Goal: Communication & Community: Answer question/provide support

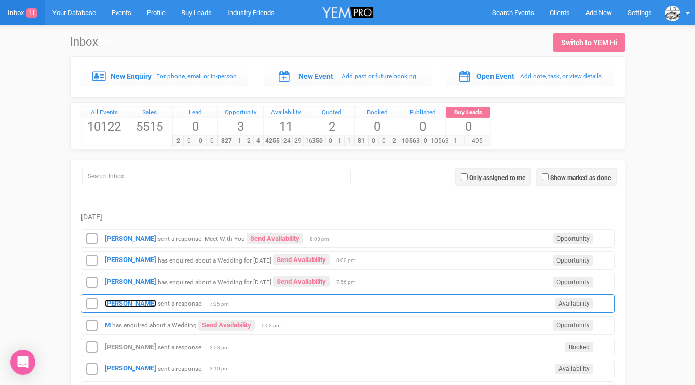
click at [132, 299] on strong "Hannah Vokes" at bounding box center [130, 303] width 51 height 8
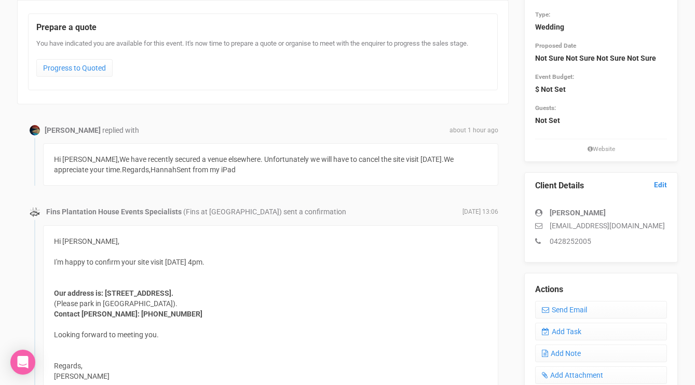
scroll to position [151, 0]
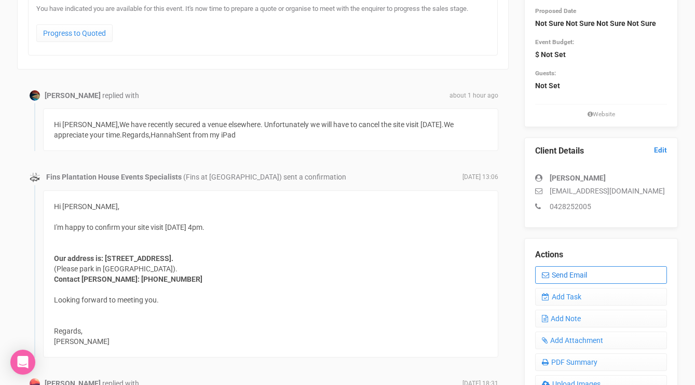
click at [571, 269] on link "Send Email" at bounding box center [601, 275] width 132 height 18
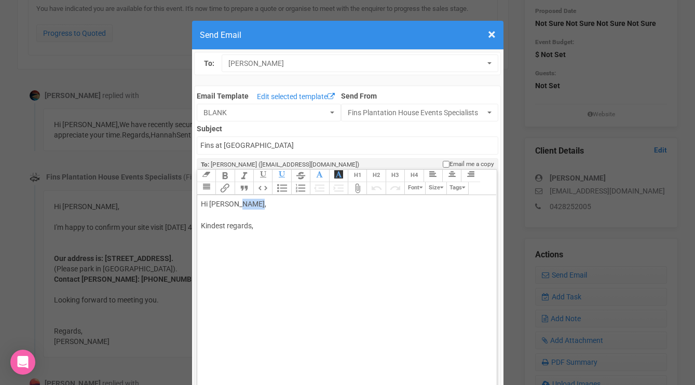
drag, startPoint x: 239, startPoint y: 204, endPoint x: 267, endPoint y: 203, distance: 28.0
click at [267, 204] on div "Hi Hannah Vokes, Kindest regards," at bounding box center [345, 226] width 288 height 54
click at [247, 291] on div "Hi Hannah Thank you for letting me know. Best wishes for your beautiful wedding…" at bounding box center [345, 248] width 288 height 98
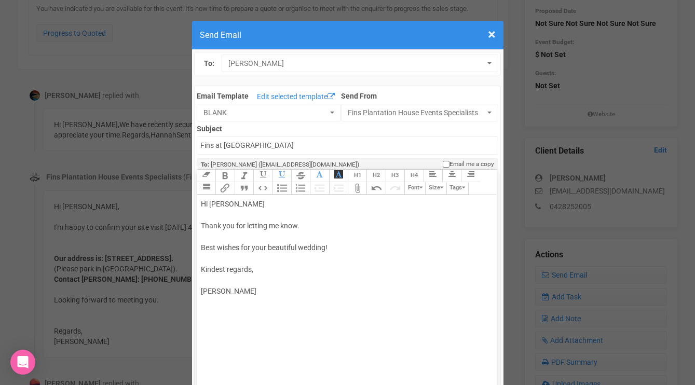
type trix-editor "<div>Hi Hannah&nbsp;<br><br>Thank you for letting me know.<br><br>Best wishes f…"
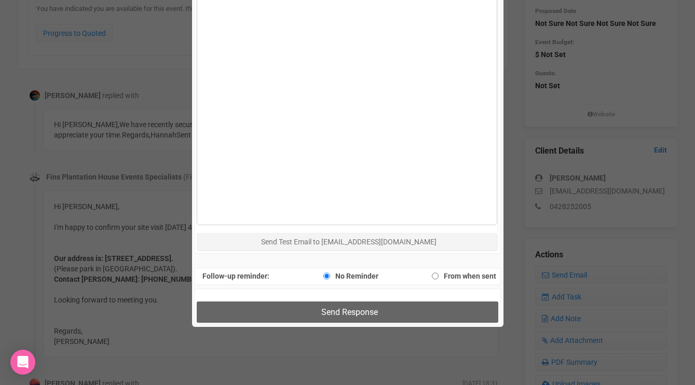
scroll to position [528, 0]
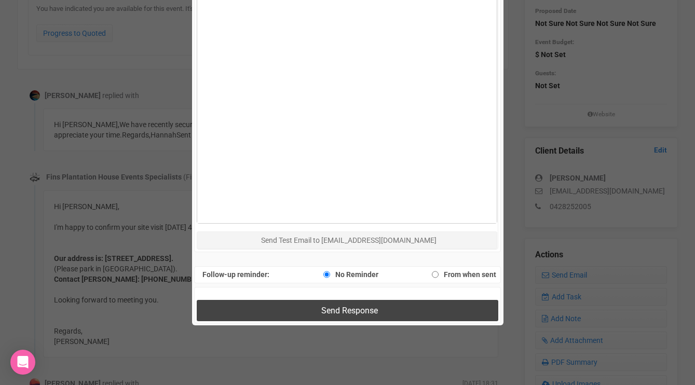
click at [249, 305] on button "Send Response" at bounding box center [347, 310] width 301 height 21
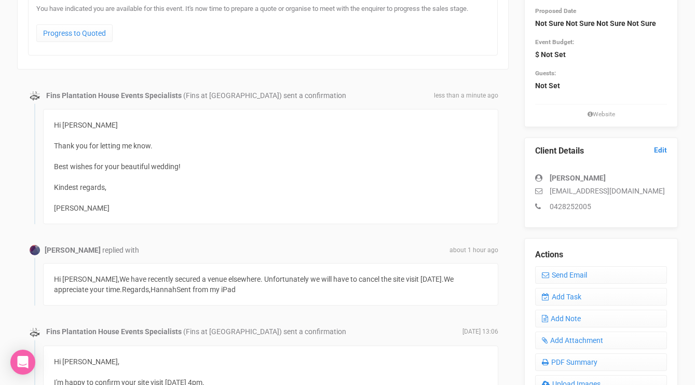
scroll to position [0, 0]
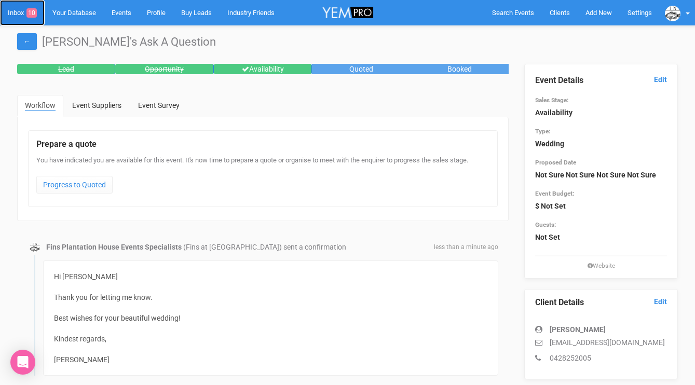
click at [18, 12] on link "Inbox 10" at bounding box center [22, 12] width 45 height 25
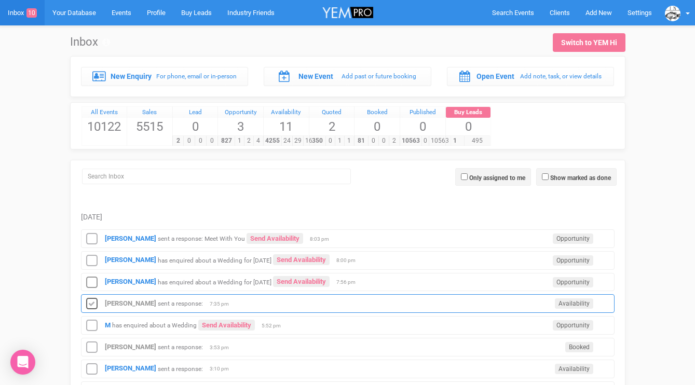
click at [92, 306] on icon at bounding box center [92, 303] width 16 height 13
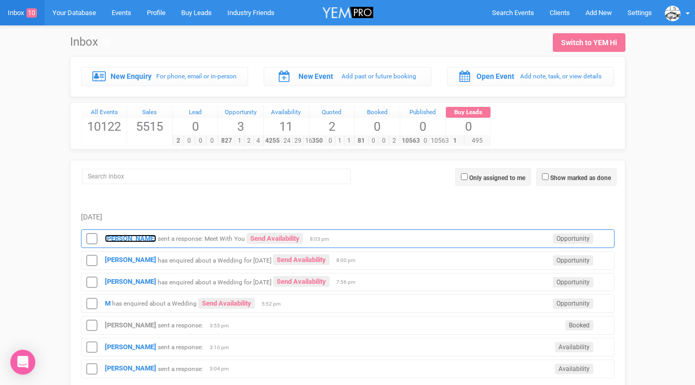
click at [115, 241] on strong "[PERSON_NAME]" at bounding box center [130, 238] width 51 height 8
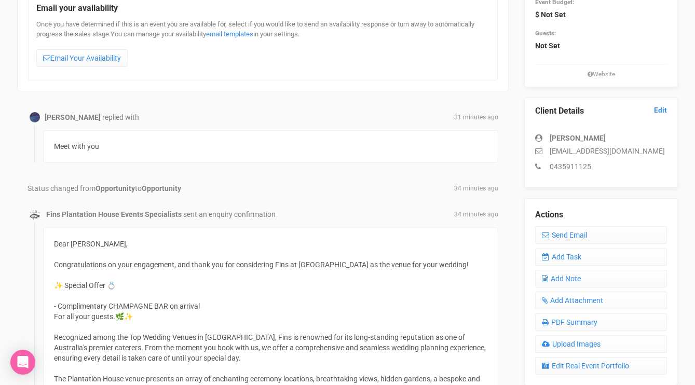
scroll to position [154, 0]
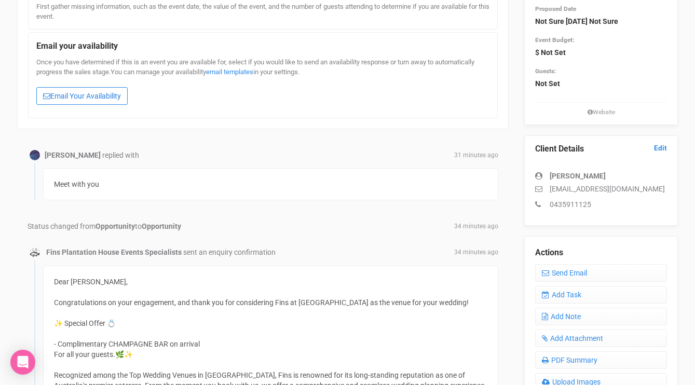
click at [87, 89] on link "Email Your Availability" at bounding box center [81, 96] width 91 height 18
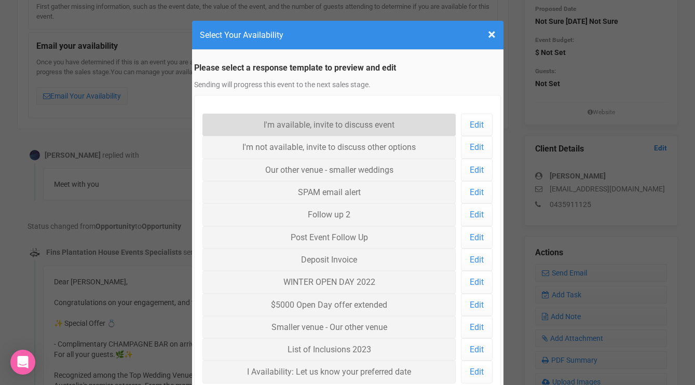
click at [250, 128] on link "I'm available, invite to discuss event" at bounding box center [329, 125] width 254 height 22
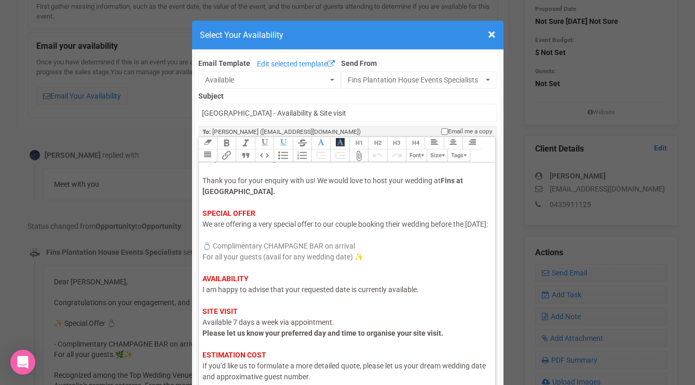
scroll to position [24, 0]
click at [228, 293] on span "I am happy to advise that your requested date is currently available." at bounding box center [310, 289] width 216 height 8
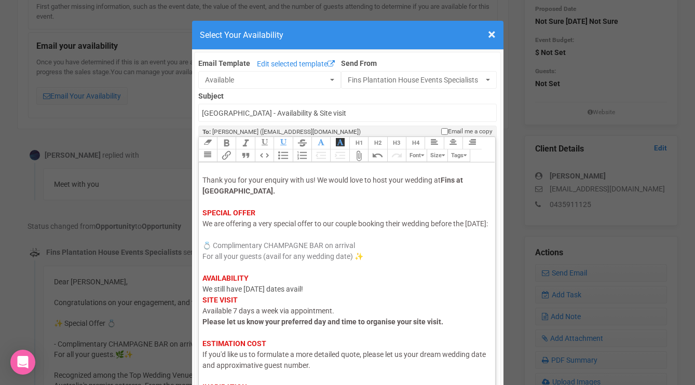
click at [327, 302] on div "Hi Jasmin, I hope this email finds you well. Thank you for your enquiry with us…" at bounding box center [345, 283] width 286 height 283
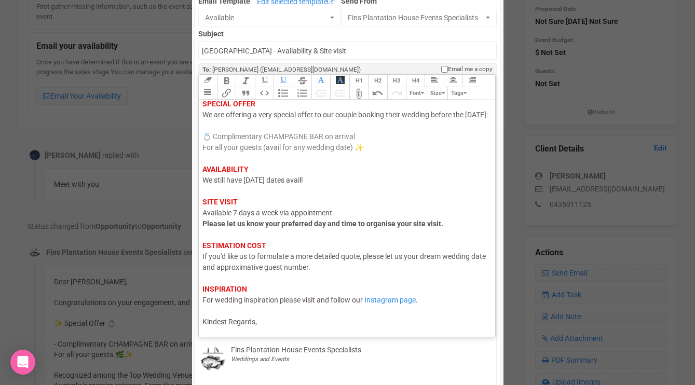
scroll to position [104, 0]
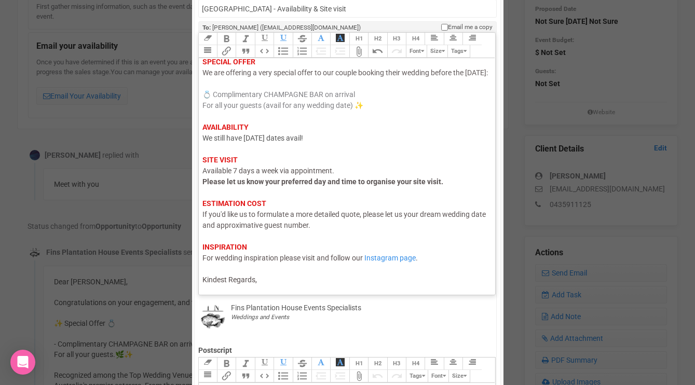
click at [284, 286] on trix-editor "Hi Jasmin, I hope this email finds you well. Thank you for your enquiry with us…" at bounding box center [347, 173] width 297 height 231
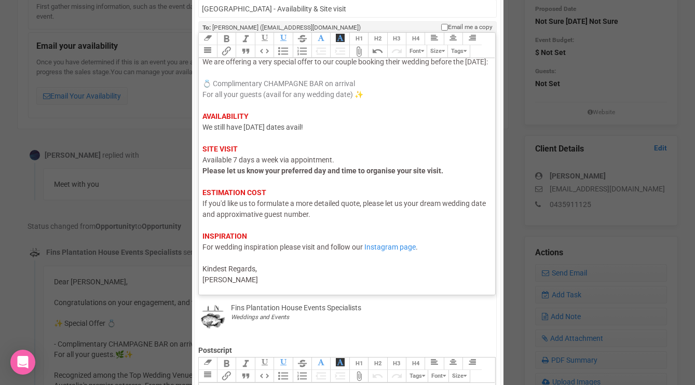
type trix-editor "<div><span style="color: rgb(95, 88, 88);">Hi Jasmin,</span><br><span style="co…"
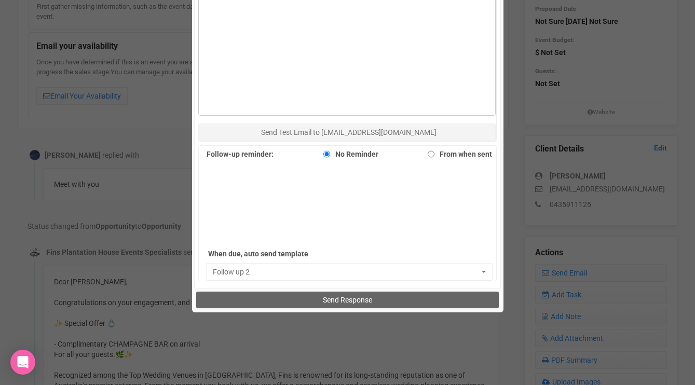
scroll to position [608, 0]
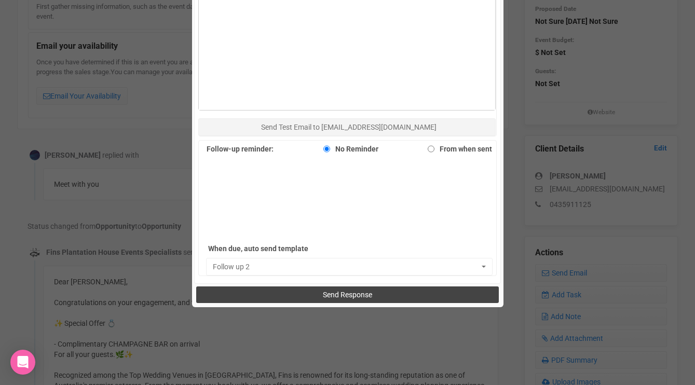
click at [288, 289] on button "Send Response" at bounding box center [347, 294] width 302 height 17
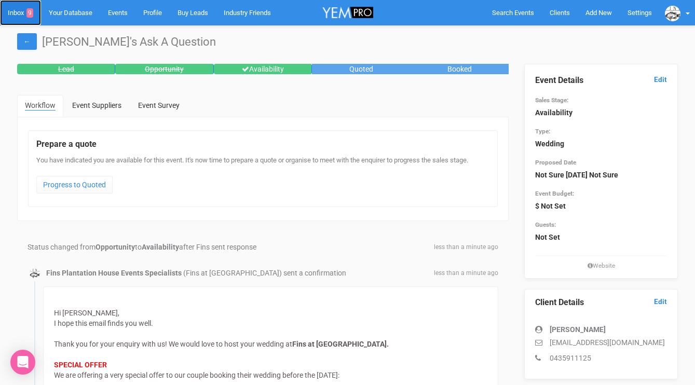
click at [11, 14] on link "Inbox 9" at bounding box center [20, 12] width 41 height 25
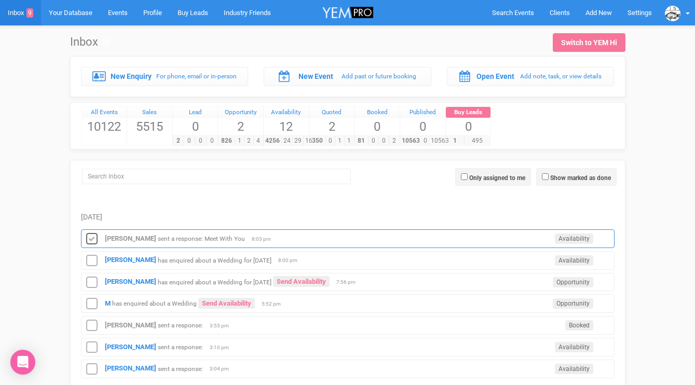
click at [92, 239] on icon at bounding box center [92, 238] width 16 height 13
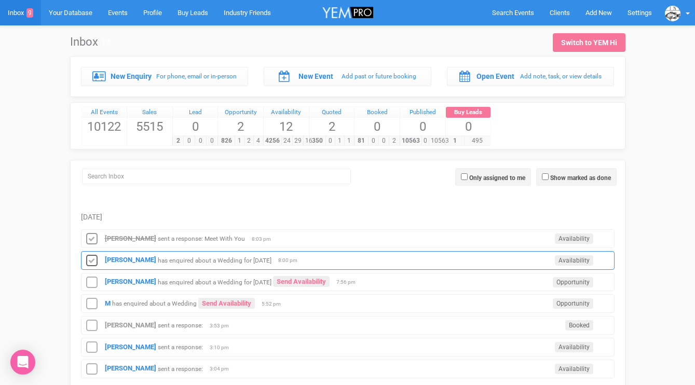
click at [92, 259] on icon at bounding box center [92, 260] width 16 height 13
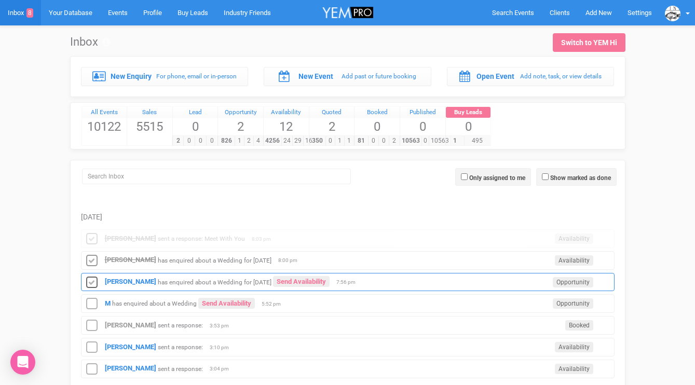
click at [94, 280] on icon at bounding box center [92, 282] width 16 height 13
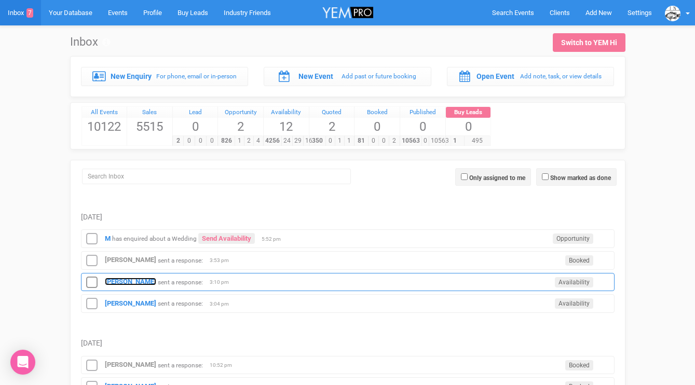
click at [110, 282] on strong "[PERSON_NAME]" at bounding box center [130, 282] width 51 height 8
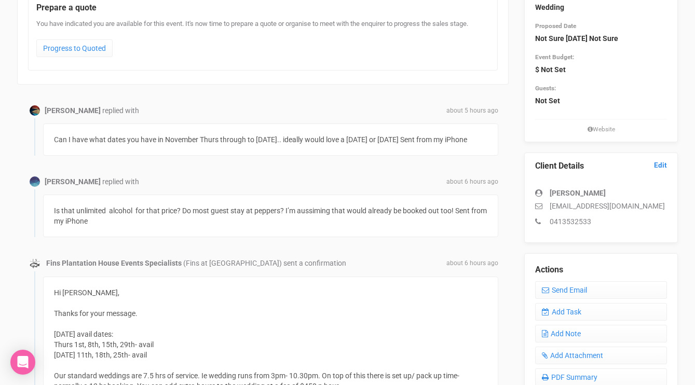
scroll to position [134, 0]
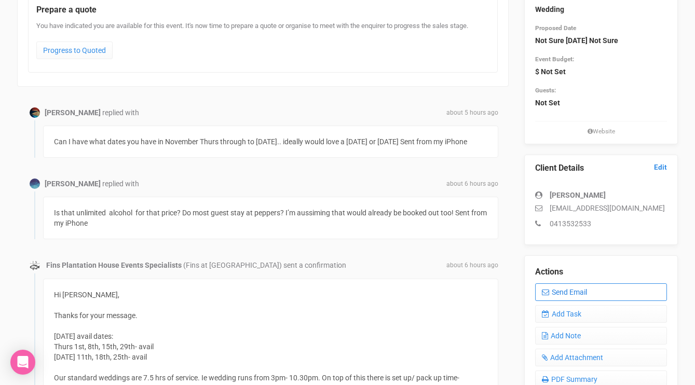
click at [553, 291] on link "Send Email" at bounding box center [601, 292] width 132 height 18
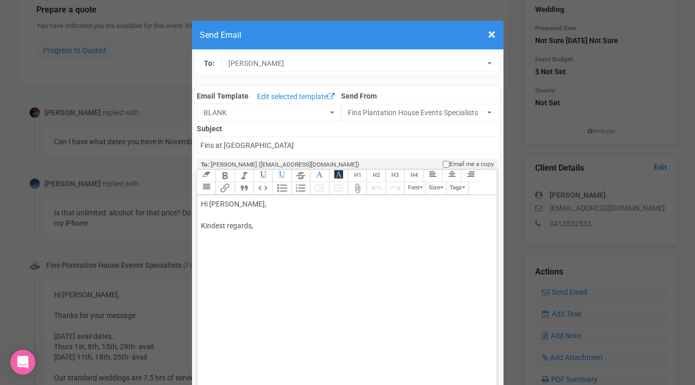
click at [256, 215] on div "Hi [PERSON_NAME], Kindest regards," at bounding box center [345, 226] width 288 height 54
click at [318, 224] on div "Hi [PERSON_NAME], November has lots of availability. Kindest regards," at bounding box center [345, 231] width 288 height 65
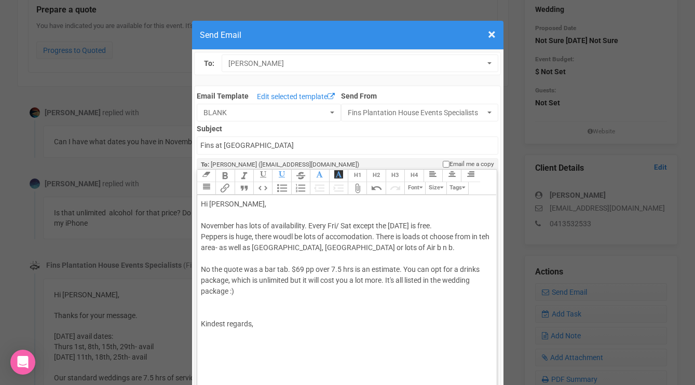
click at [405, 270] on div "Hi [PERSON_NAME], November has lots of availability. Every Fri/ Sat except the …" at bounding box center [345, 275] width 288 height 152
click at [358, 289] on div "Hi [PERSON_NAME], November has lots of availability. Every Fri/ Sat except the …" at bounding box center [345, 275] width 288 height 152
click at [367, 291] on div "Hi [PERSON_NAME], November has lots of availability. Every Fri/ Sat except the …" at bounding box center [345, 275] width 288 height 152
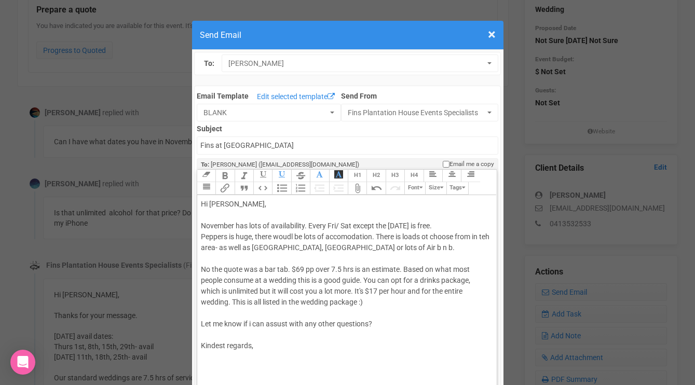
click at [282, 326] on div "Hi [PERSON_NAME], November has lots of availability. Every Fri/ Sat except the …" at bounding box center [345, 286] width 288 height 174
click at [274, 349] on div "Hi [PERSON_NAME], November has lots of availability. Every Fri/ Sat except the …" at bounding box center [345, 286] width 288 height 174
type trix-editor "<div>Hi [PERSON_NAME],<br><br>November has lots of availability. Every Fri/ Sat…"
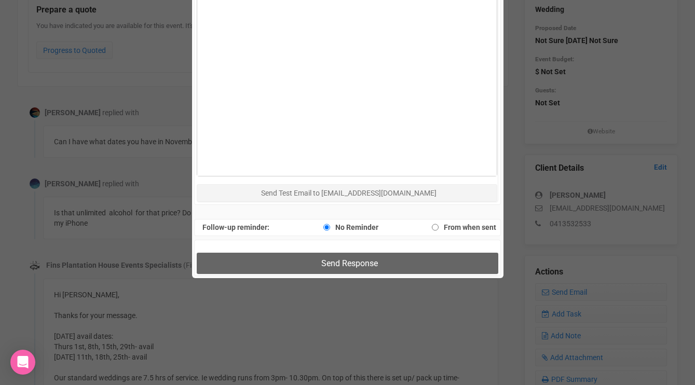
scroll to position [587, 0]
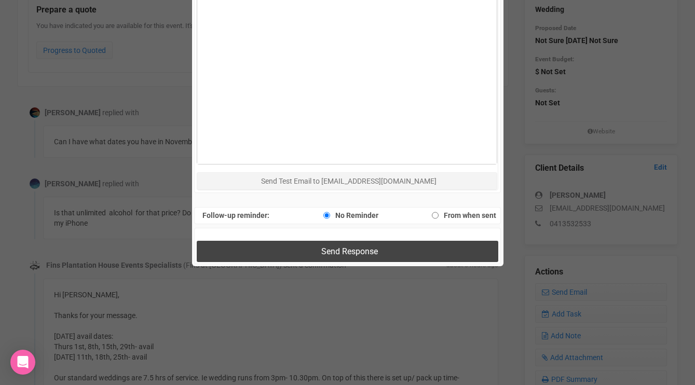
click at [294, 253] on button "Send Response" at bounding box center [347, 251] width 301 height 21
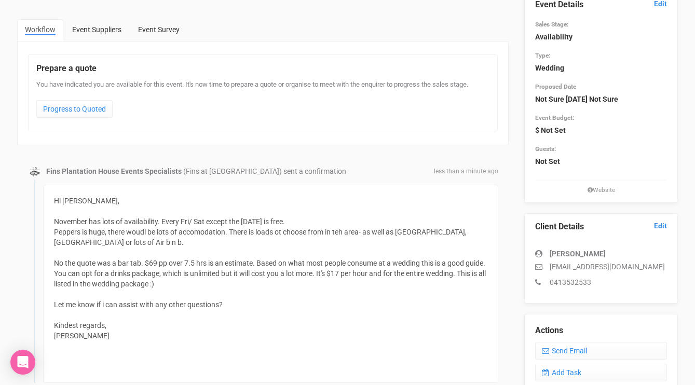
scroll to position [0, 0]
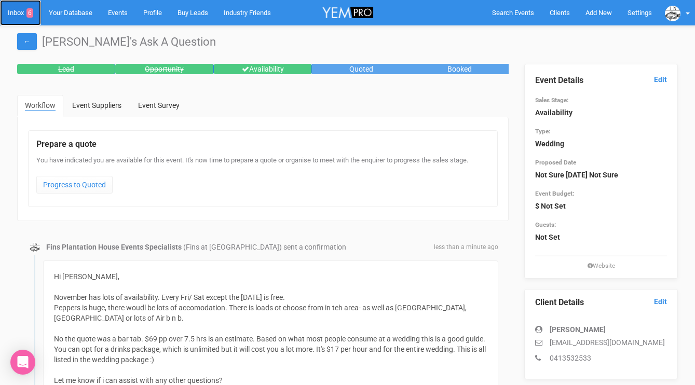
click at [11, 12] on link "Inbox 6" at bounding box center [20, 12] width 41 height 25
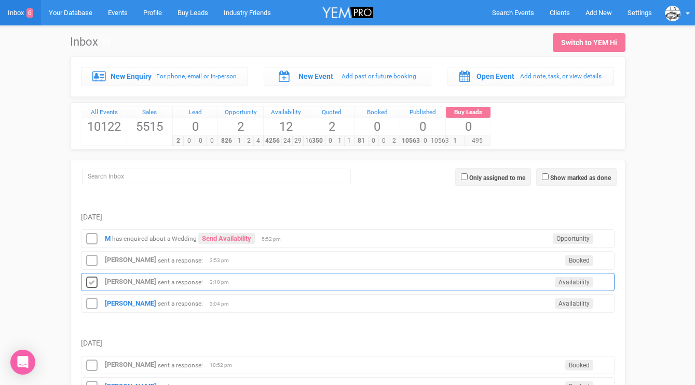
click at [93, 280] on icon at bounding box center [92, 282] width 16 height 13
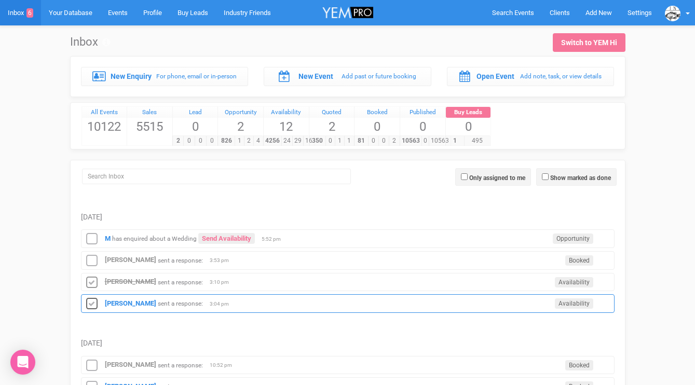
click at [93, 301] on icon at bounding box center [92, 303] width 16 height 13
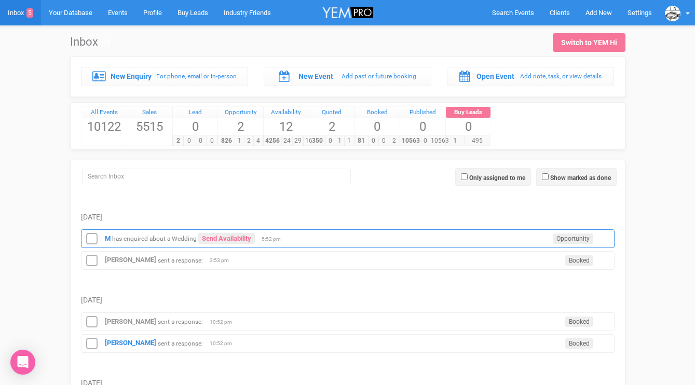
click at [117, 236] on small "has enquired about a Wedding" at bounding box center [154, 238] width 85 height 7
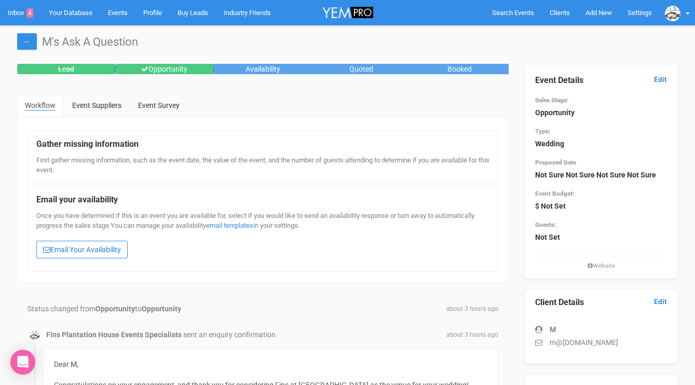
click at [116, 245] on link "Email Your Availability" at bounding box center [81, 250] width 91 height 18
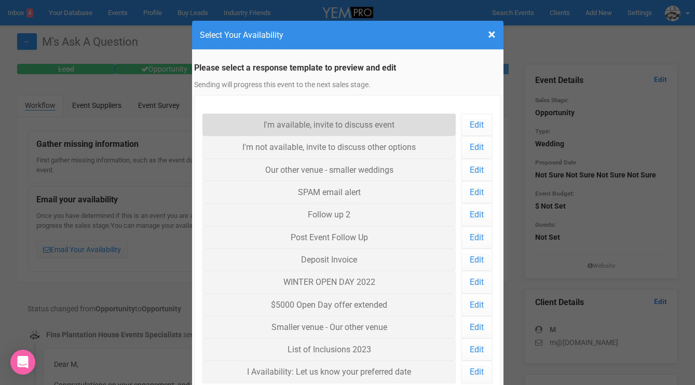
click at [242, 121] on link "I'm available, invite to discuss event" at bounding box center [329, 125] width 254 height 22
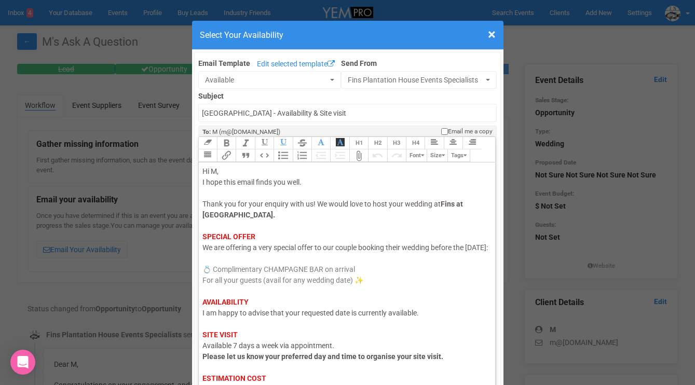
click at [217, 317] on span "I am happy to advise that your requested date is currently available." at bounding box center [310, 313] width 216 height 8
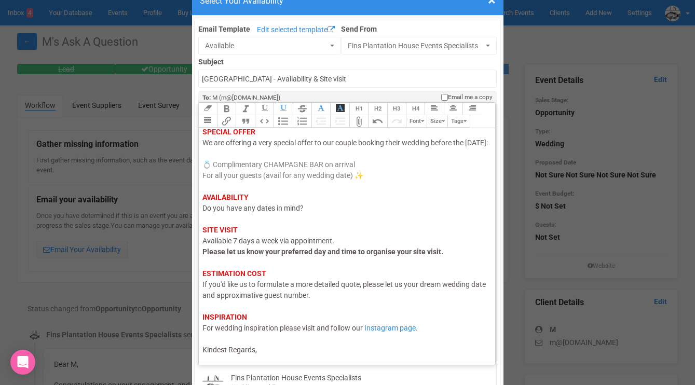
scroll to position [61, 0]
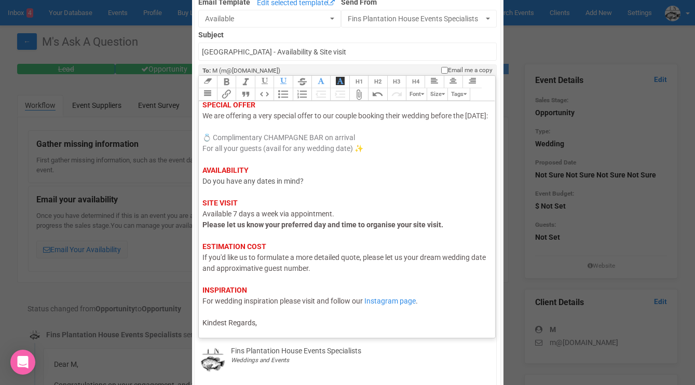
click at [226, 333] on div "Link Unlink Bold Italic Strikethrough H1 H2 H3 H4 Link Quote Code Bullets Numbe…" at bounding box center [347, 206] width 298 height 262
click at [262, 326] on div "Hi M, I hope this email finds you well. Thank you for your enquiry with us! We …" at bounding box center [345, 181] width 286 height 294
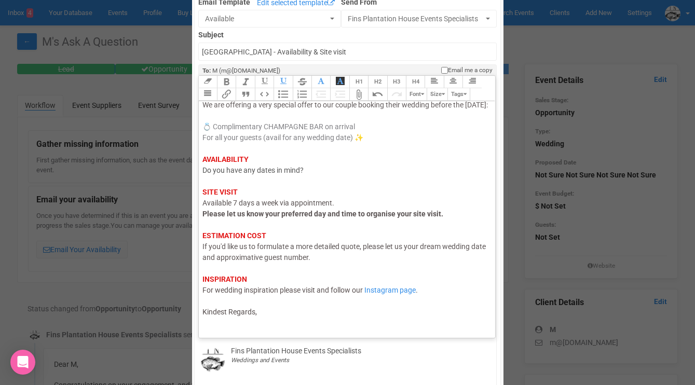
scroll to position [87, 0]
type trix-editor "<div><span style="color: rgb(95, 88, 88);">Hi M,</span><br><span style="color: …"
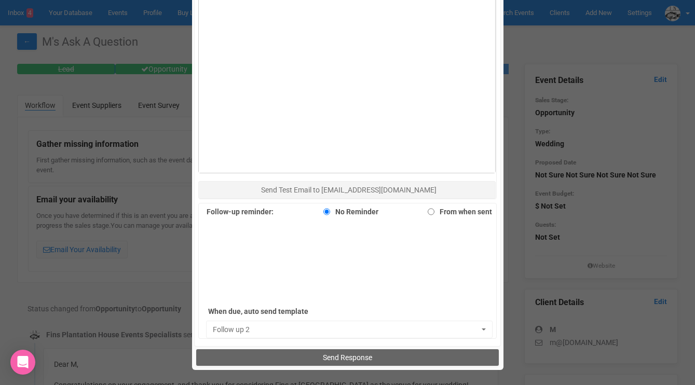
scroll to position [555, 0]
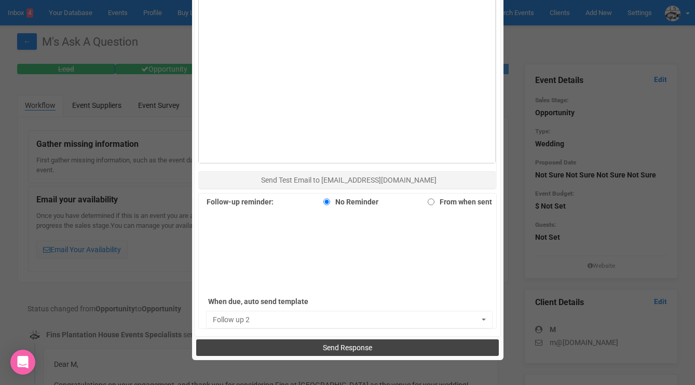
click at [276, 345] on button "Send Response" at bounding box center [347, 347] width 302 height 17
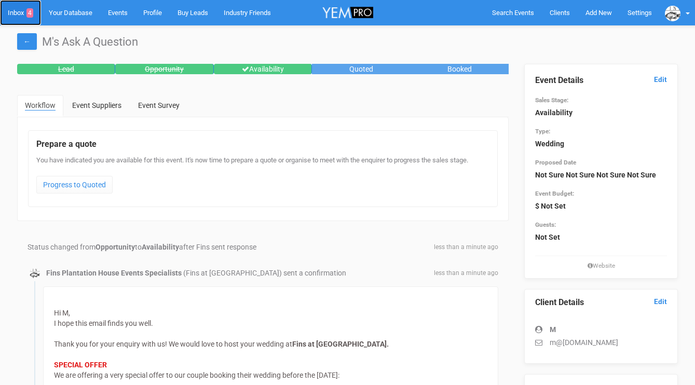
click at [18, 13] on link "Inbox 4" at bounding box center [20, 12] width 41 height 25
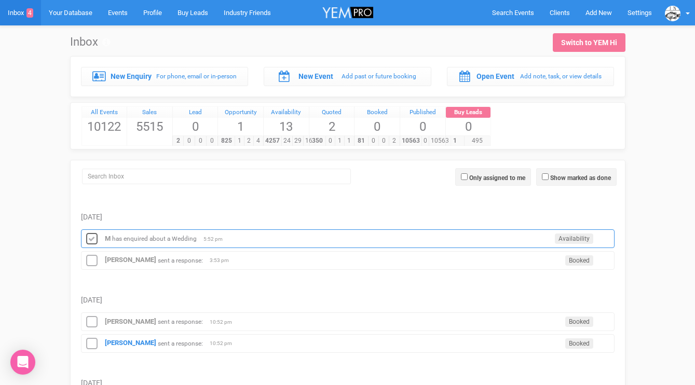
click at [94, 238] on icon at bounding box center [92, 238] width 16 height 13
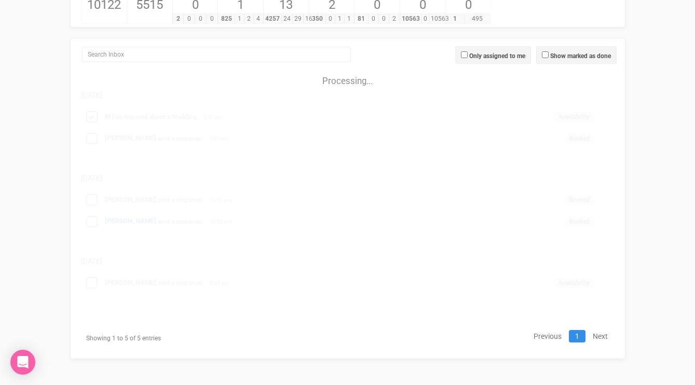
scroll to position [100, 0]
